Goal: Information Seeking & Learning: Learn about a topic

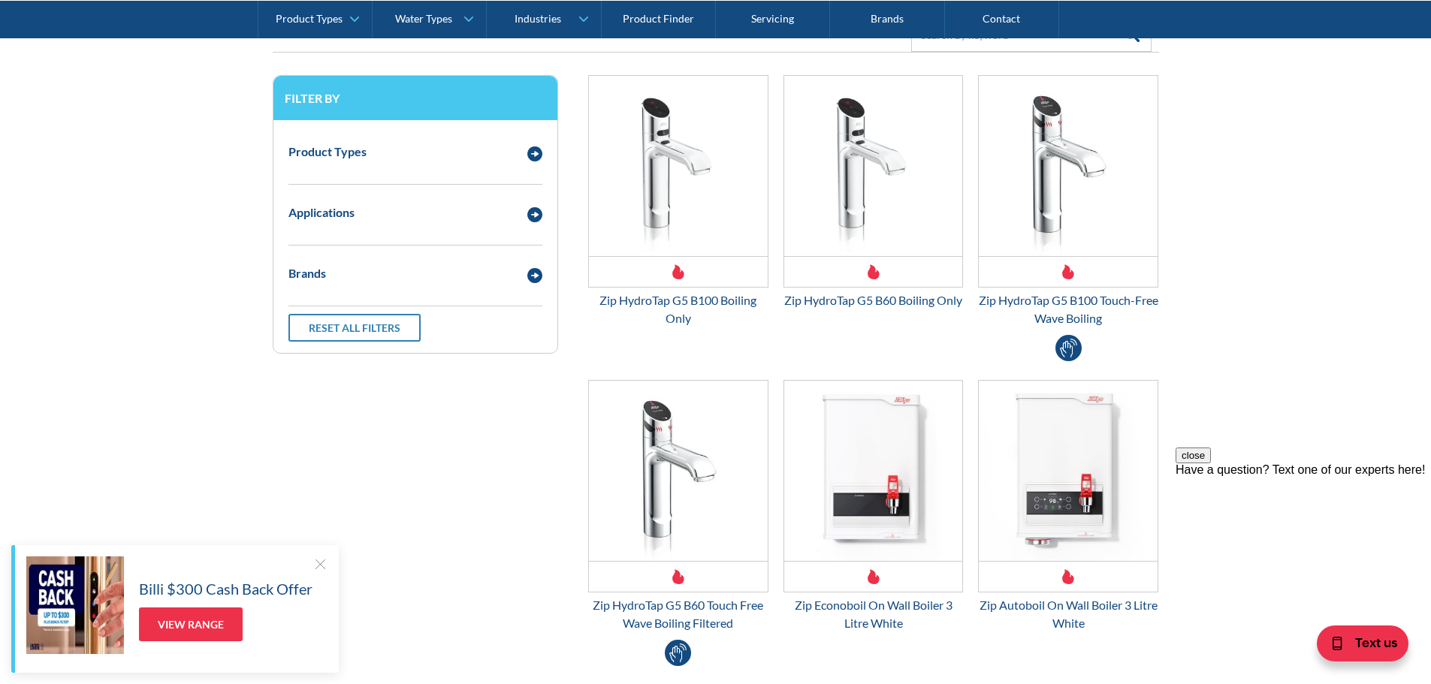
scroll to position [300, 0]
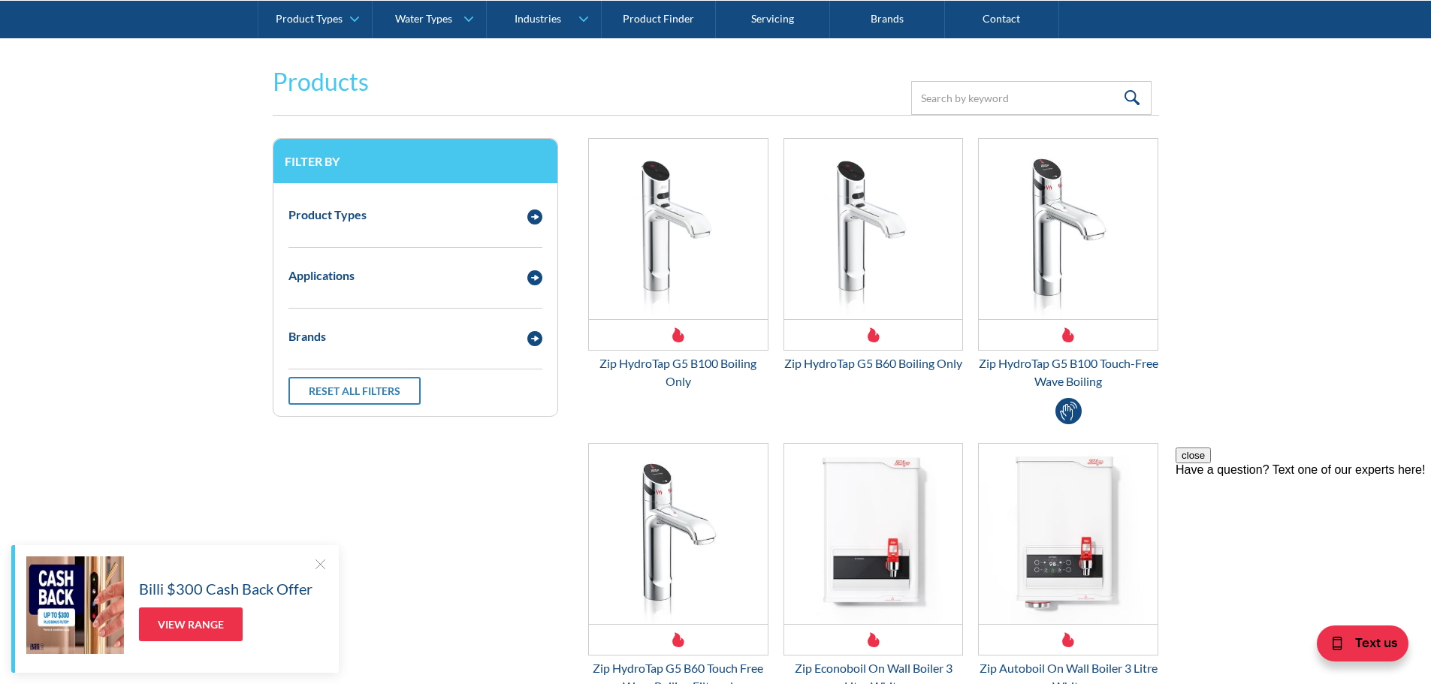
click at [837, 346] on div "Email Form 3" at bounding box center [873, 334] width 179 height 31
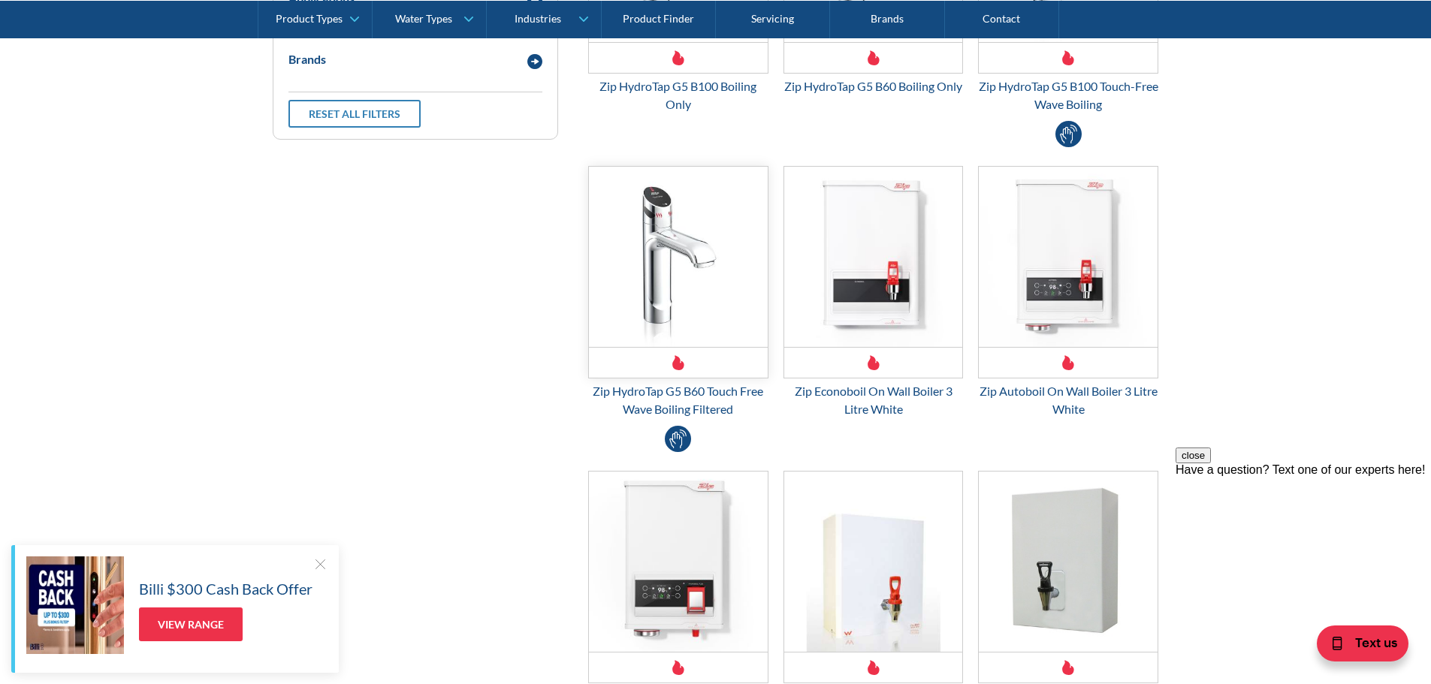
scroll to position [601, 0]
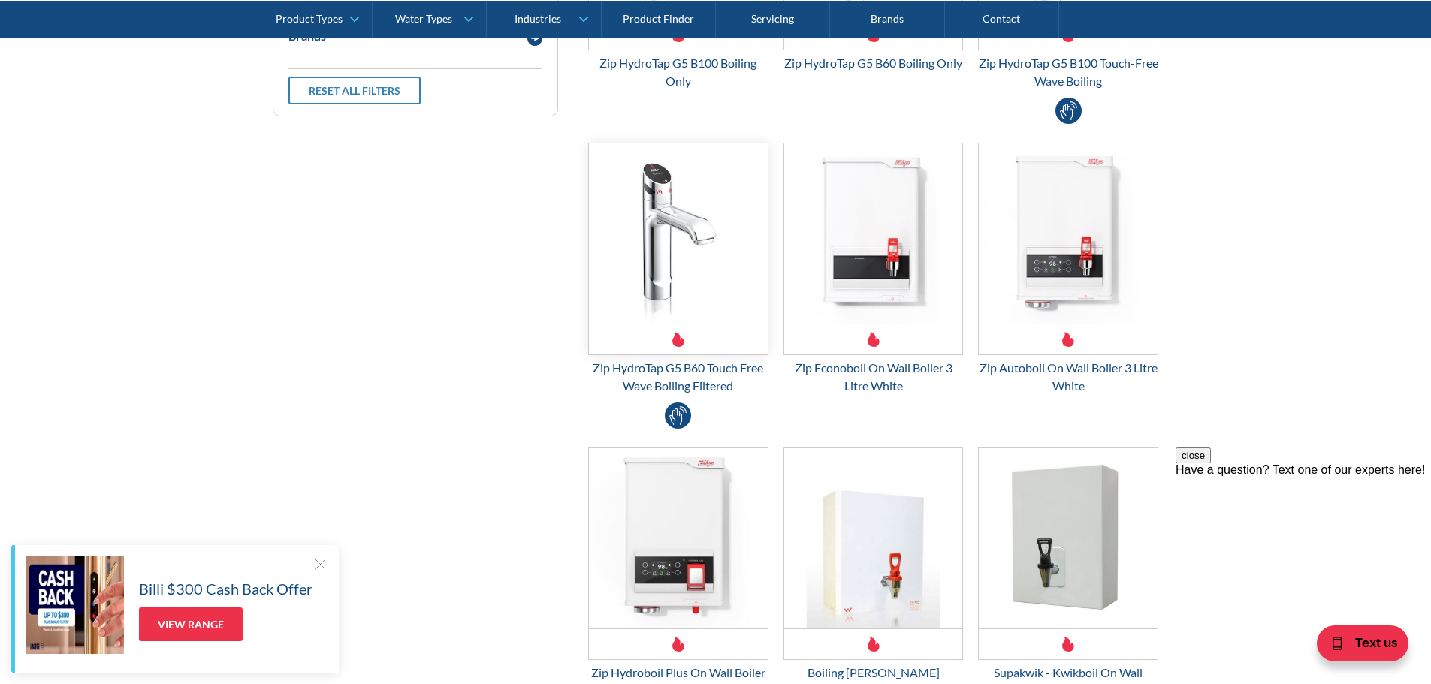
click at [626, 291] on img "Email Form 3" at bounding box center [678, 233] width 179 height 180
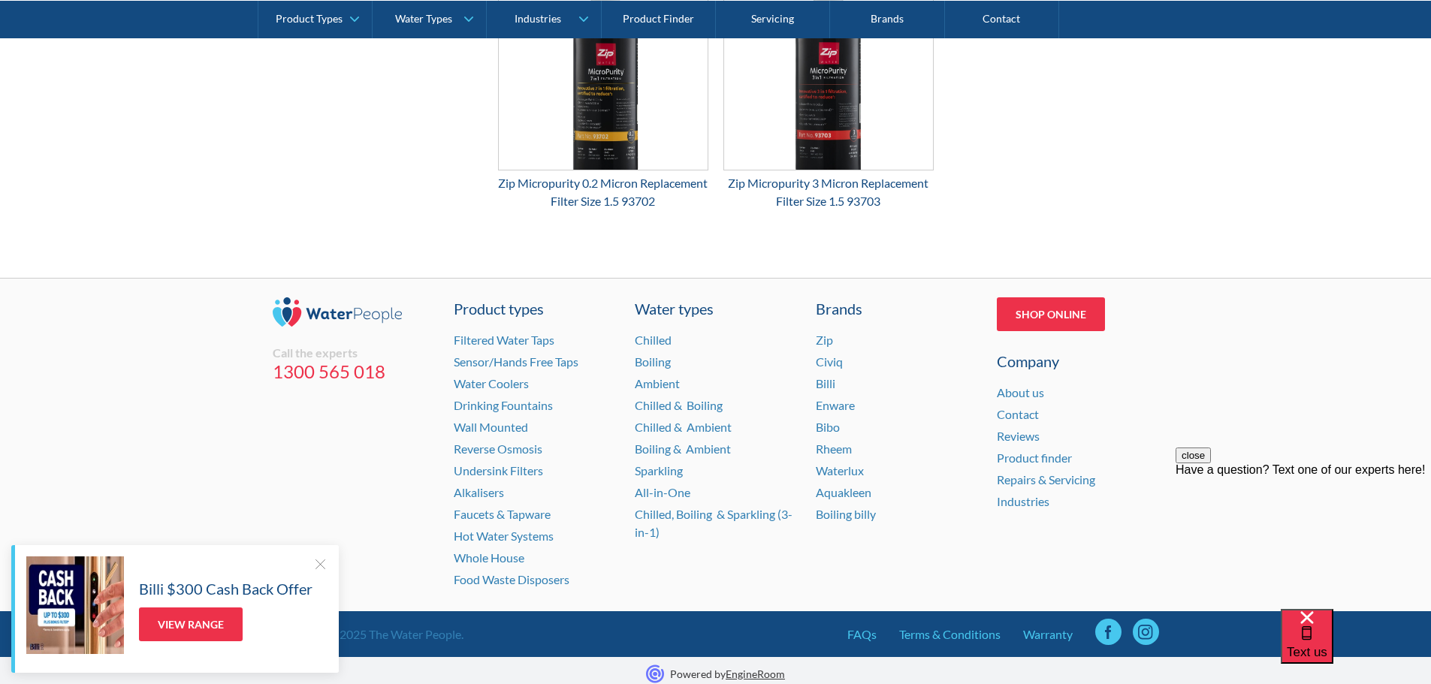
scroll to position [2178, 0]
